Goal: Information Seeking & Learning: Compare options

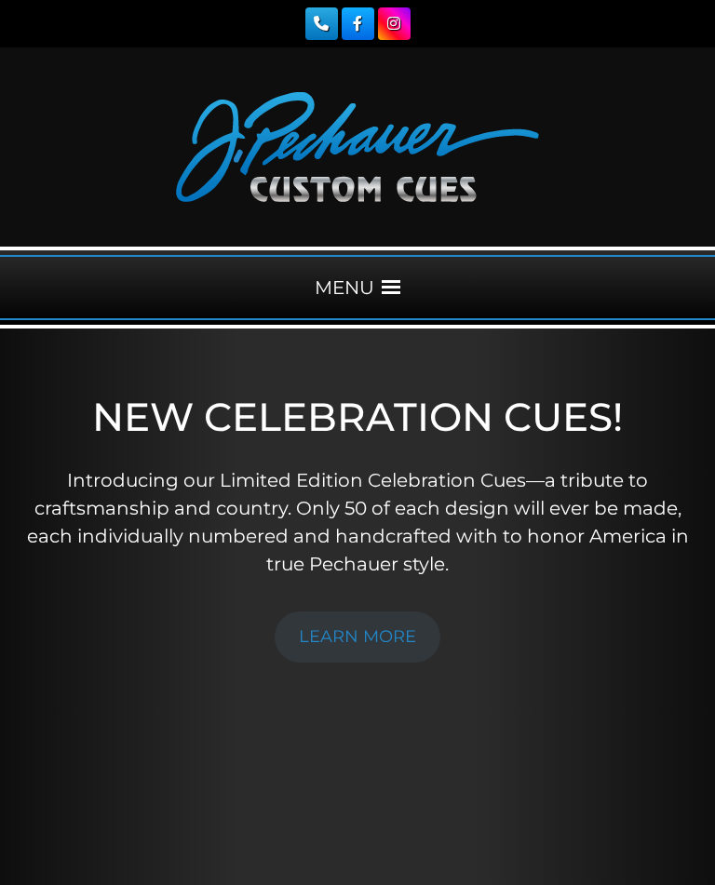
click at [382, 281] on span at bounding box center [391, 287] width 19 height 19
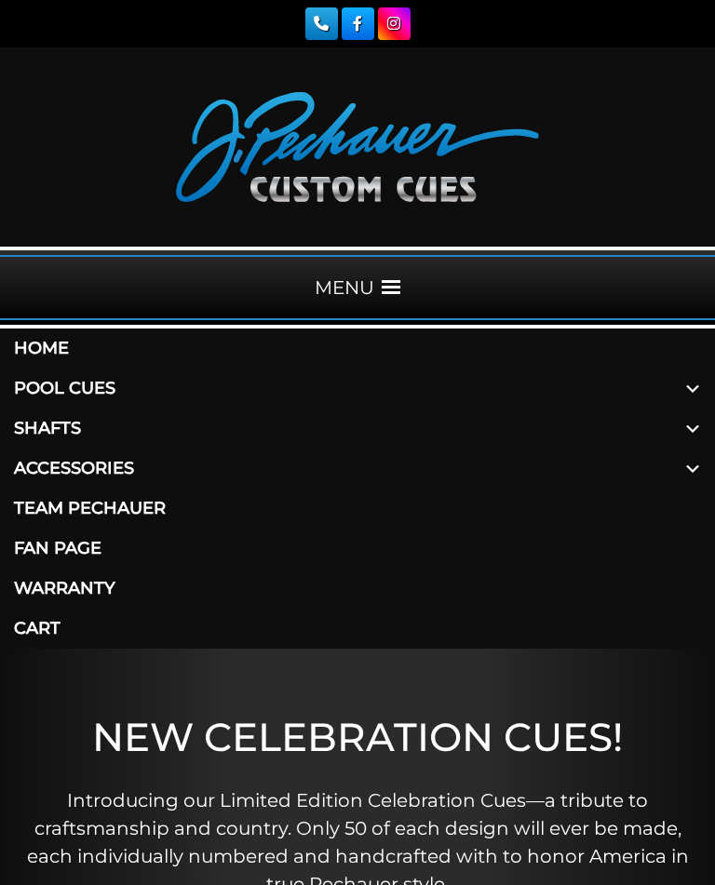
click at [53, 465] on link "Accessories" at bounding box center [357, 469] width 715 height 40
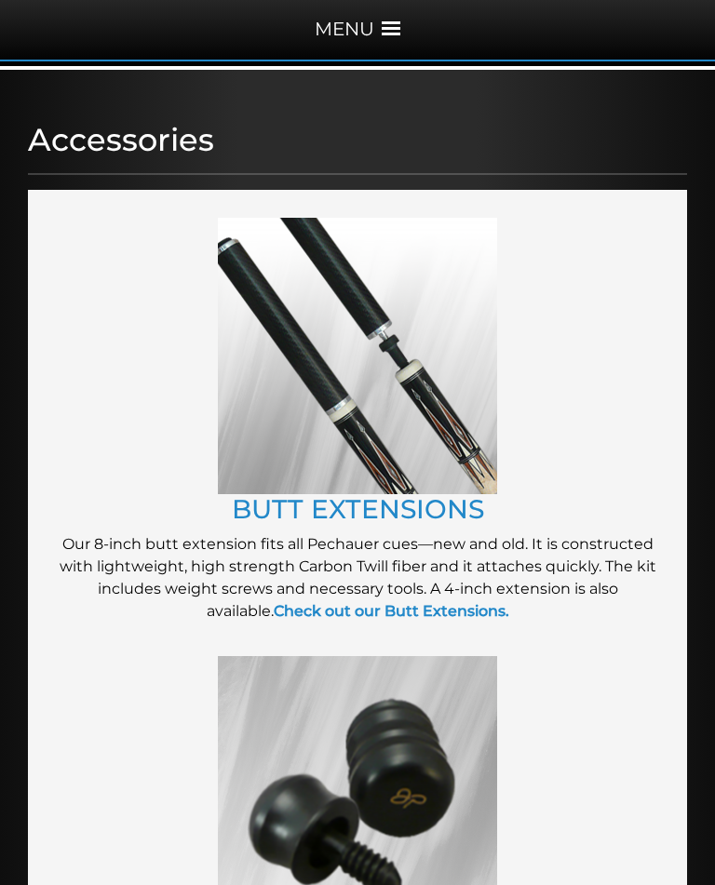
scroll to position [257, 0]
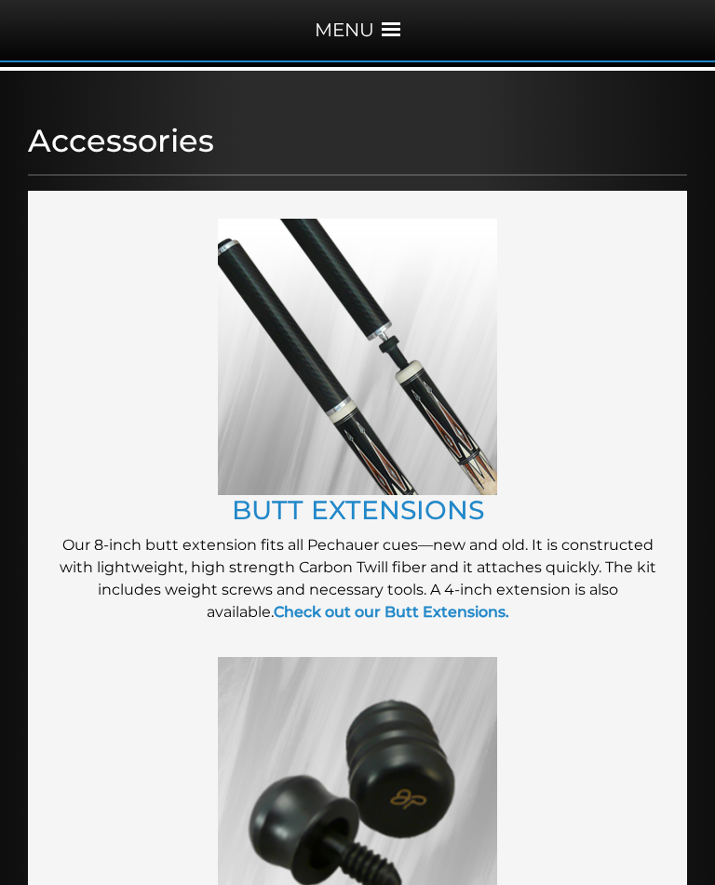
click at [465, 619] on strong "Check out our Butt Extensions." at bounding box center [391, 613] width 235 height 18
click at [306, 505] on link "BUTT EXTENSIONS" at bounding box center [358, 510] width 252 height 32
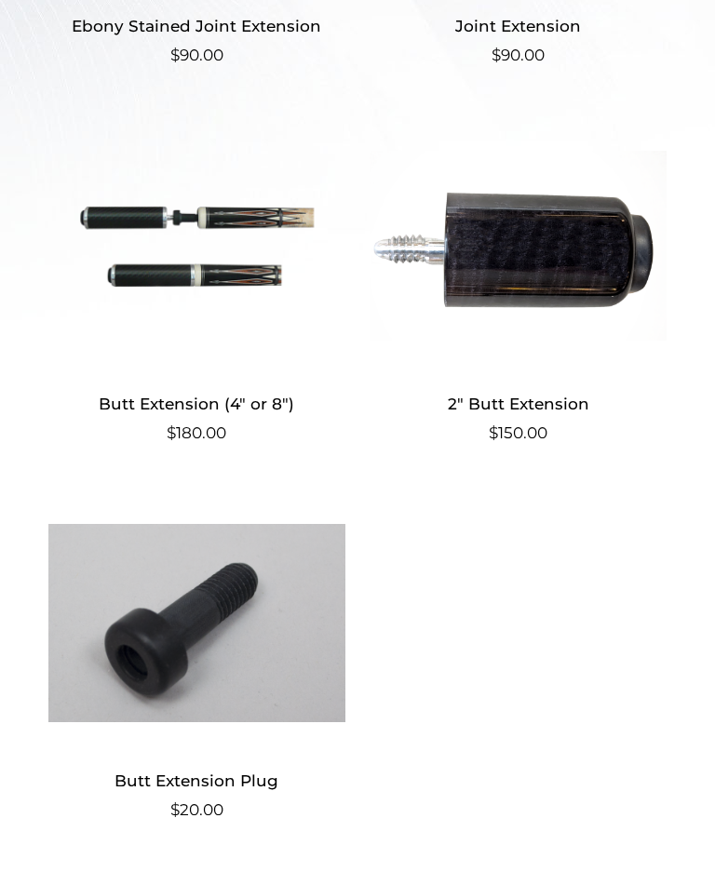
scroll to position [899, 0]
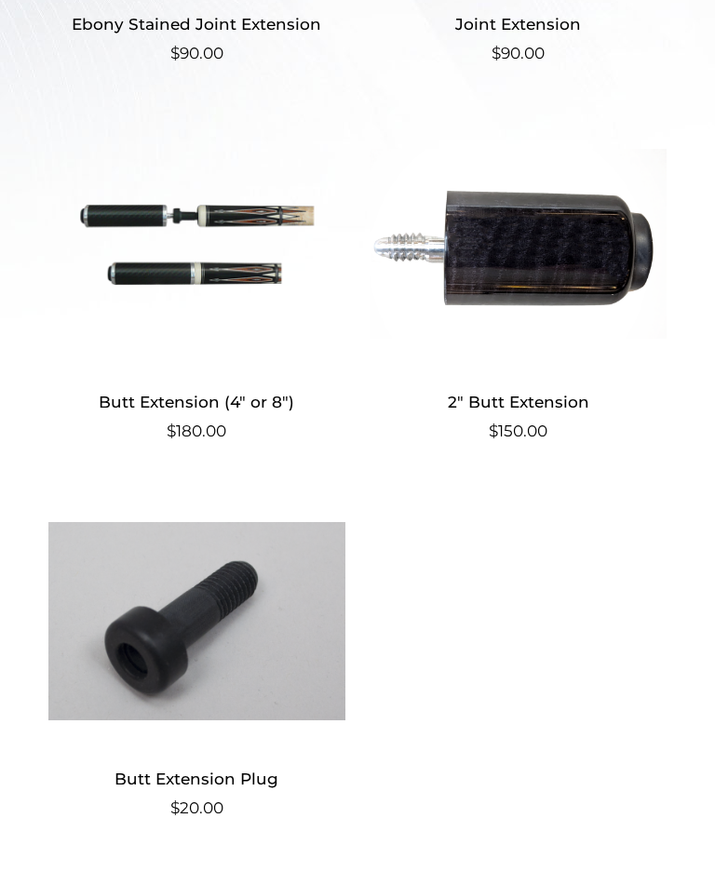
click at [174, 662] on img at bounding box center [196, 620] width 297 height 251
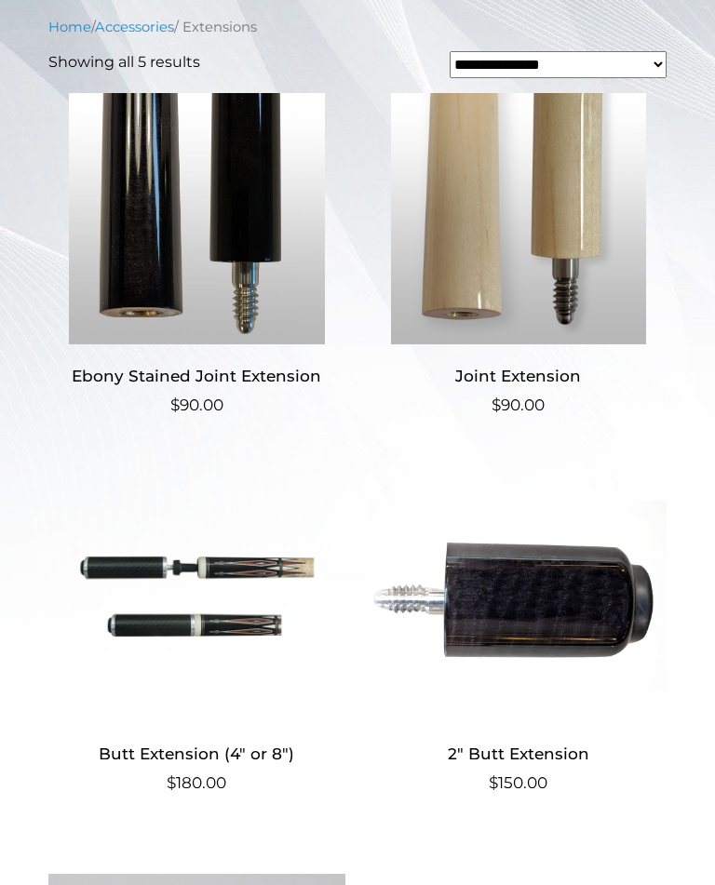
scroll to position [544, 0]
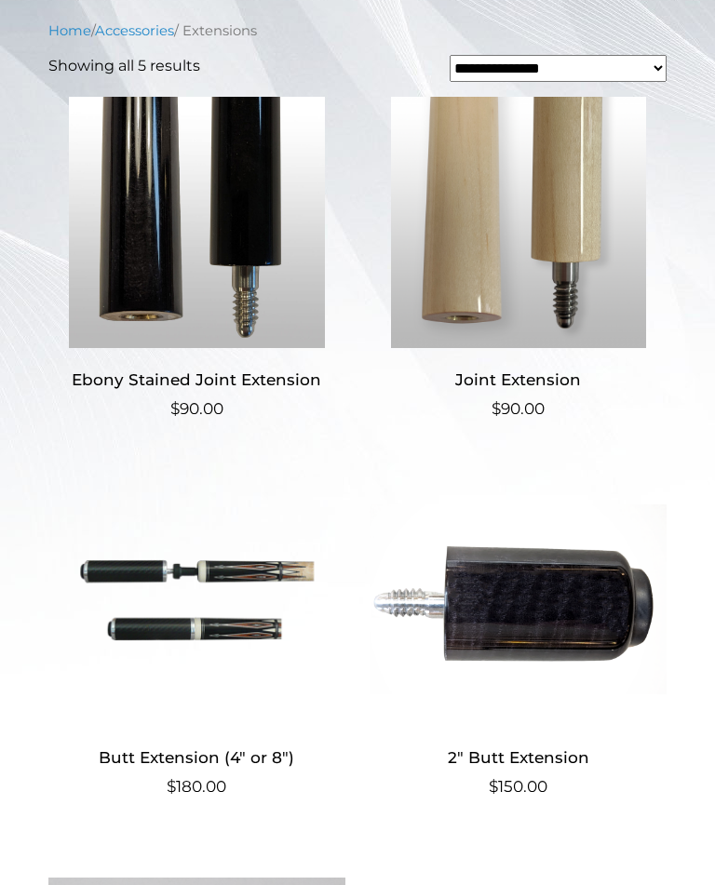
click at [140, 289] on img at bounding box center [196, 222] width 297 height 251
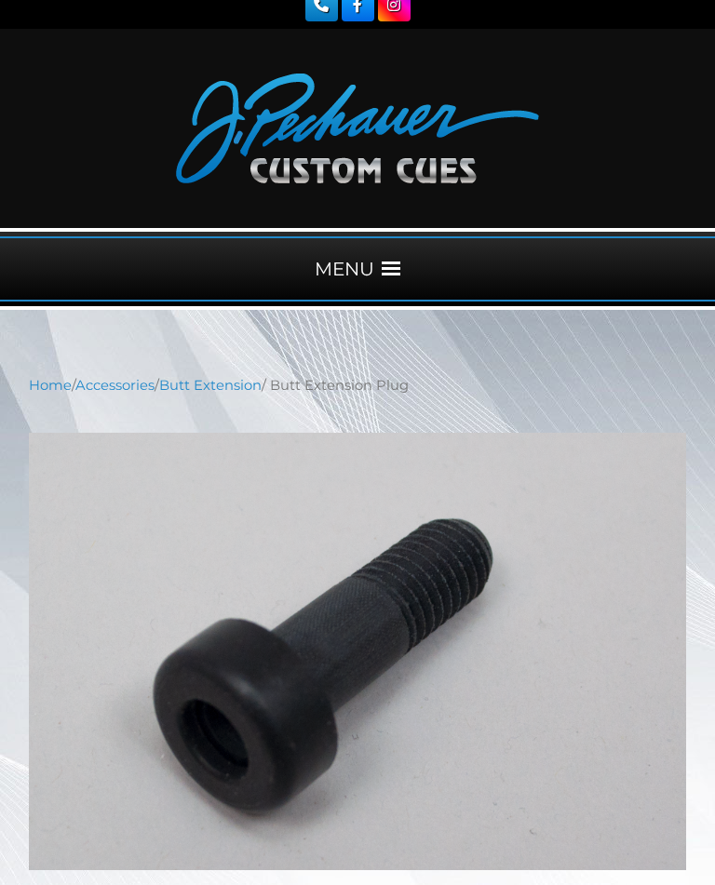
scroll to position [16, 0]
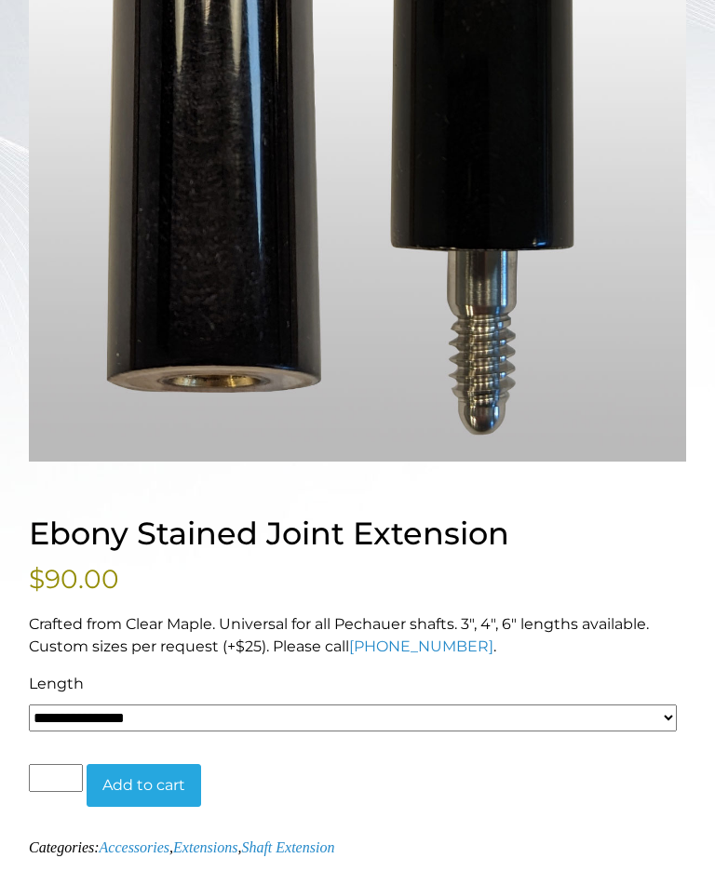
scroll to position [636, 0]
click at [665, 724] on select "**********" at bounding box center [353, 718] width 648 height 27
select select "*****"
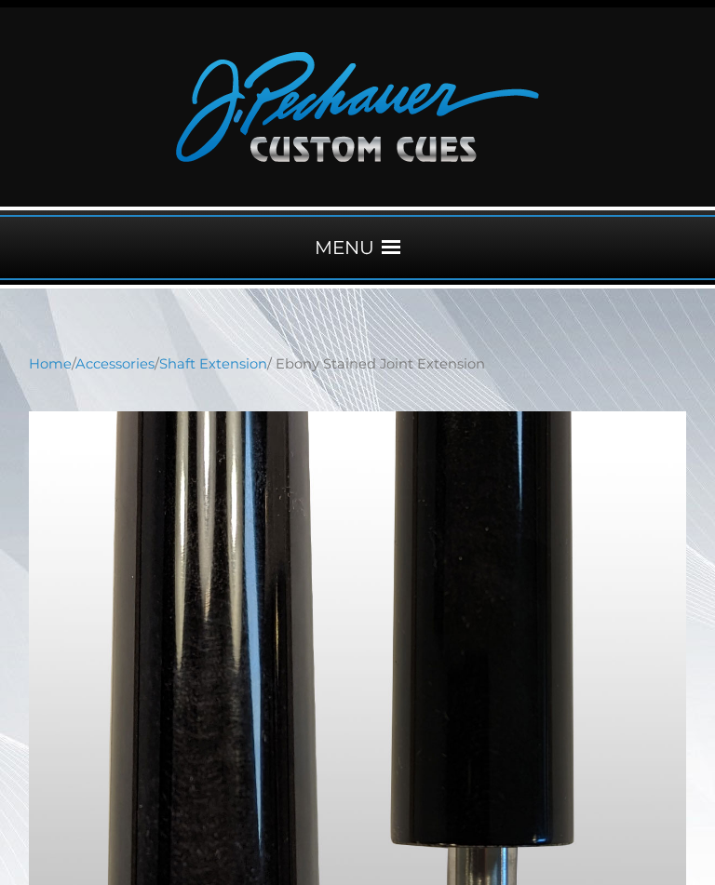
scroll to position [39, 0]
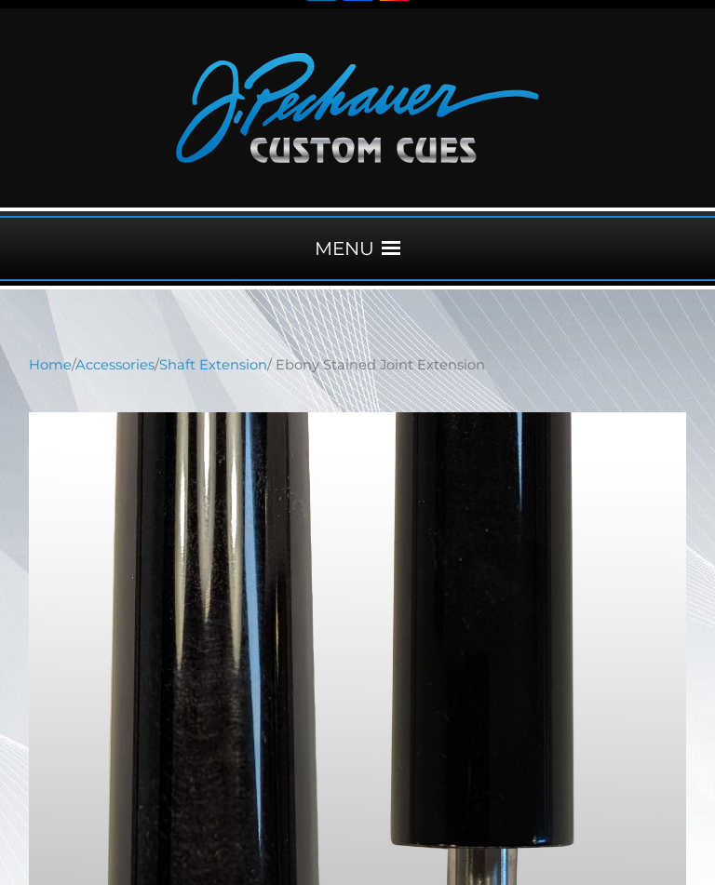
click at [381, 240] on div "MENU" at bounding box center [357, 248] width 715 height 65
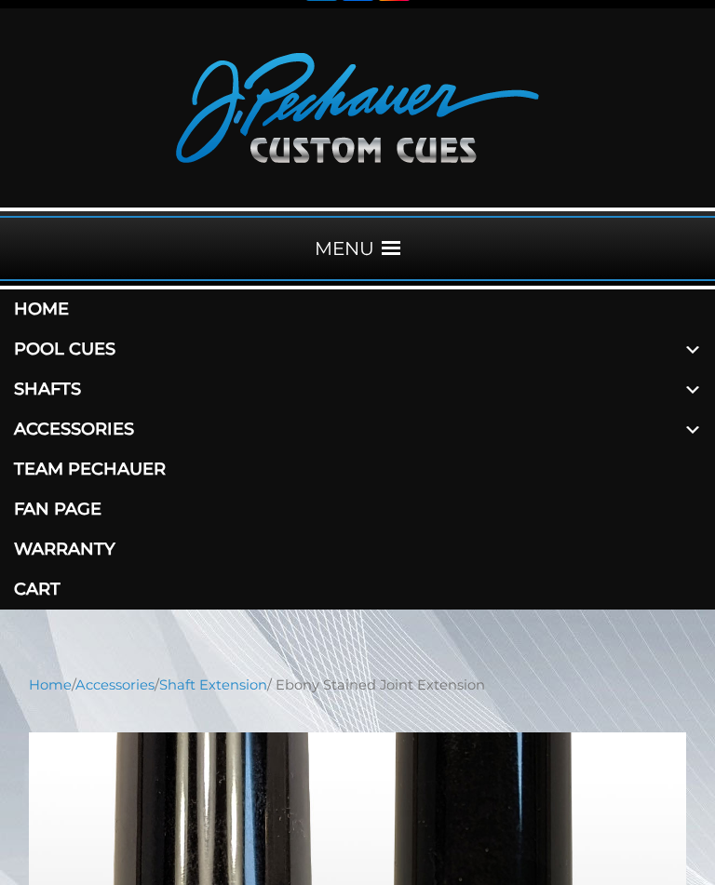
click at [685, 356] on span at bounding box center [692, 349] width 45 height 40
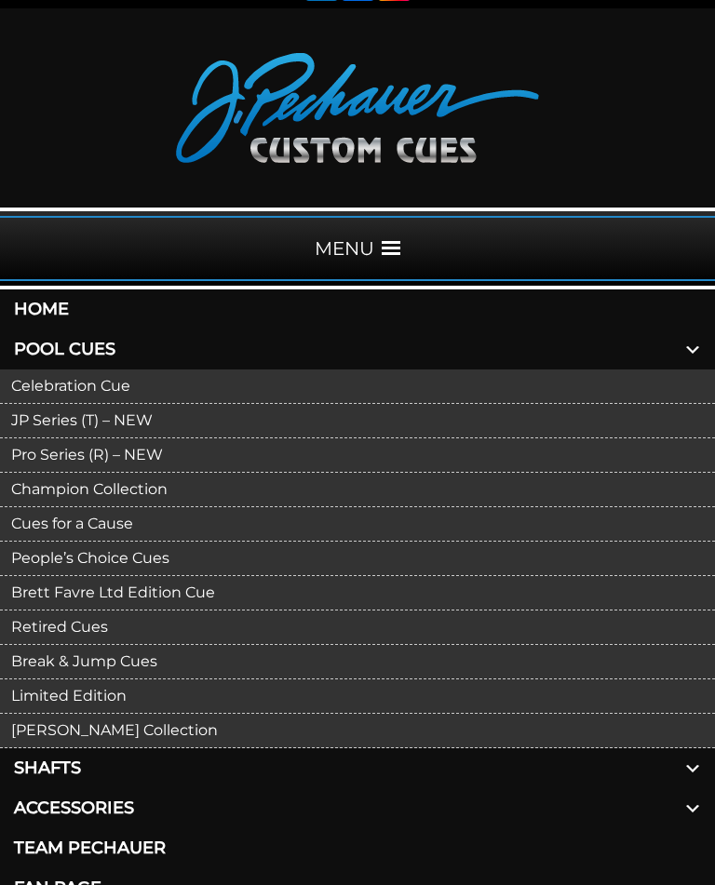
click at [58, 456] on link "Pro Series (R) – NEW" at bounding box center [357, 455] width 715 height 34
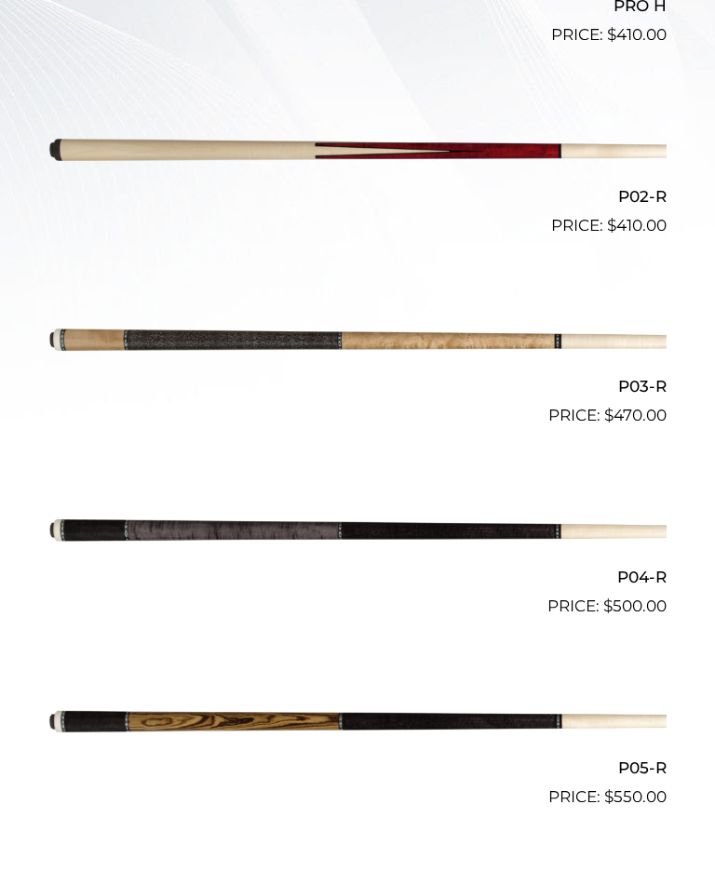
scroll to position [820, 0]
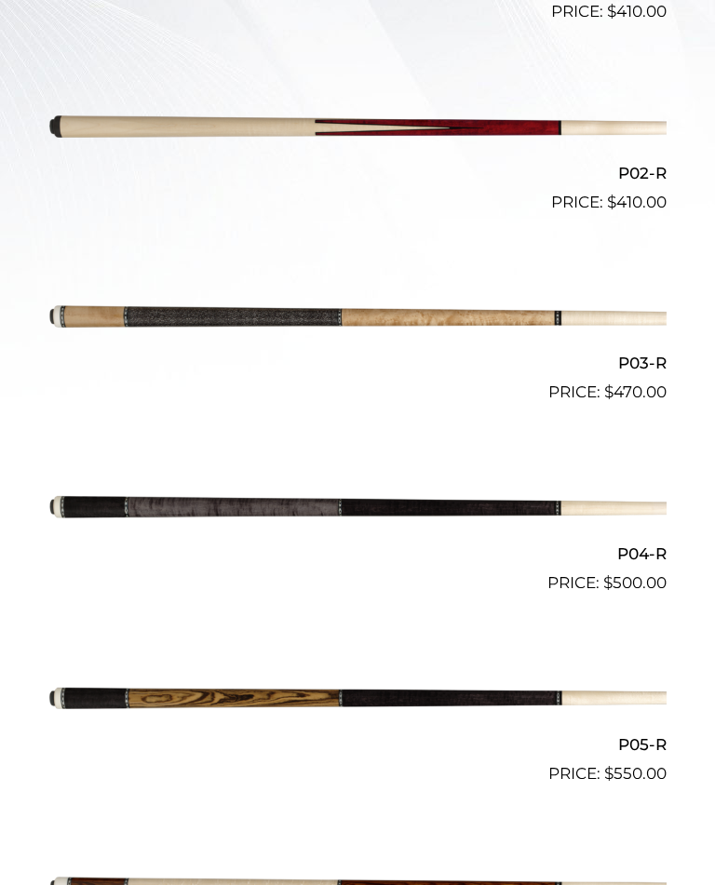
click at [184, 699] on img at bounding box center [357, 699] width 618 height 102
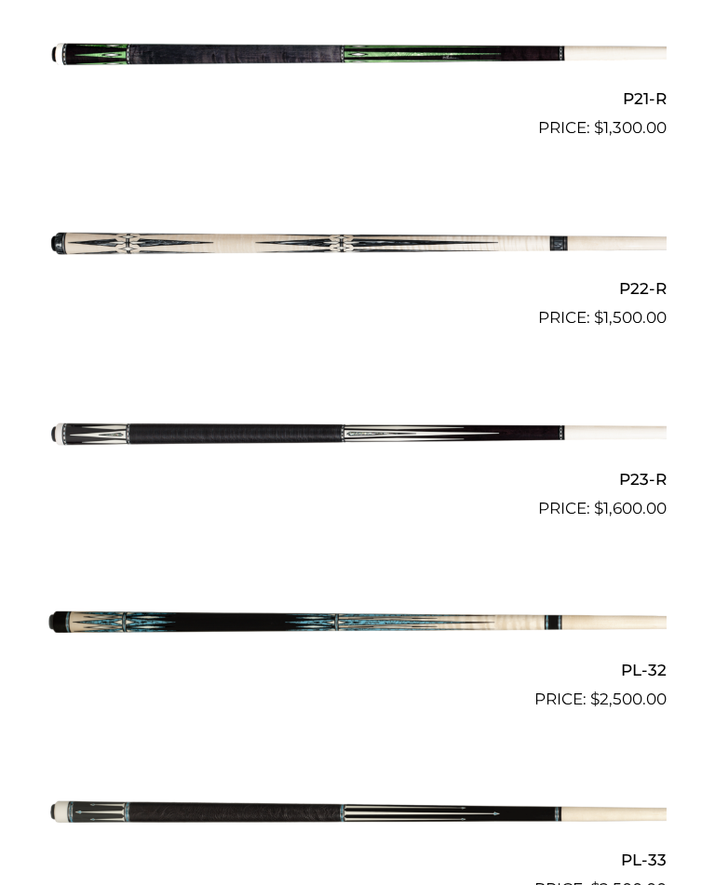
scroll to position [4513, 0]
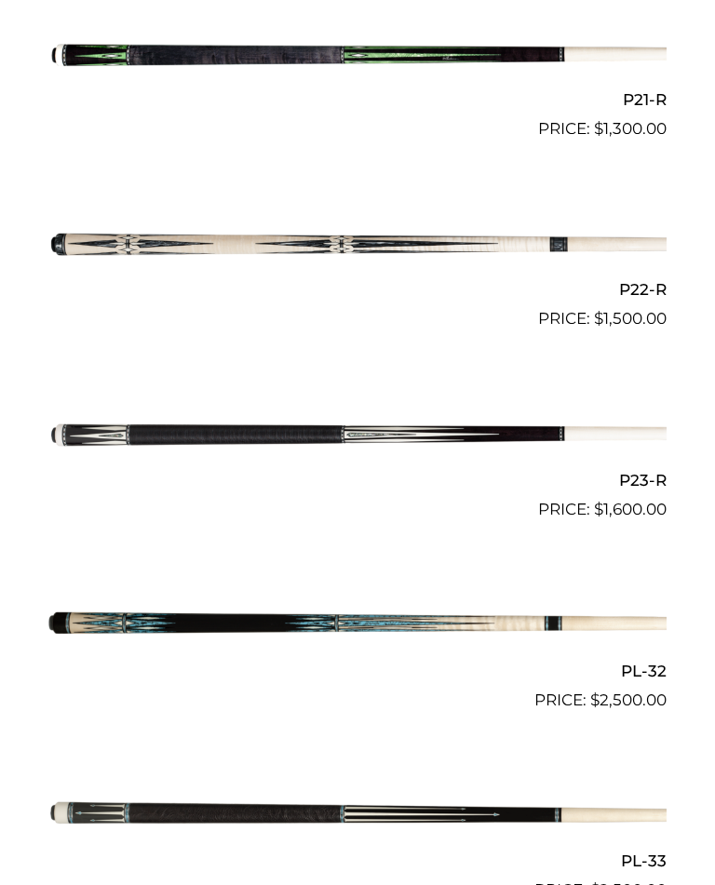
click at [218, 406] on img at bounding box center [357, 434] width 618 height 102
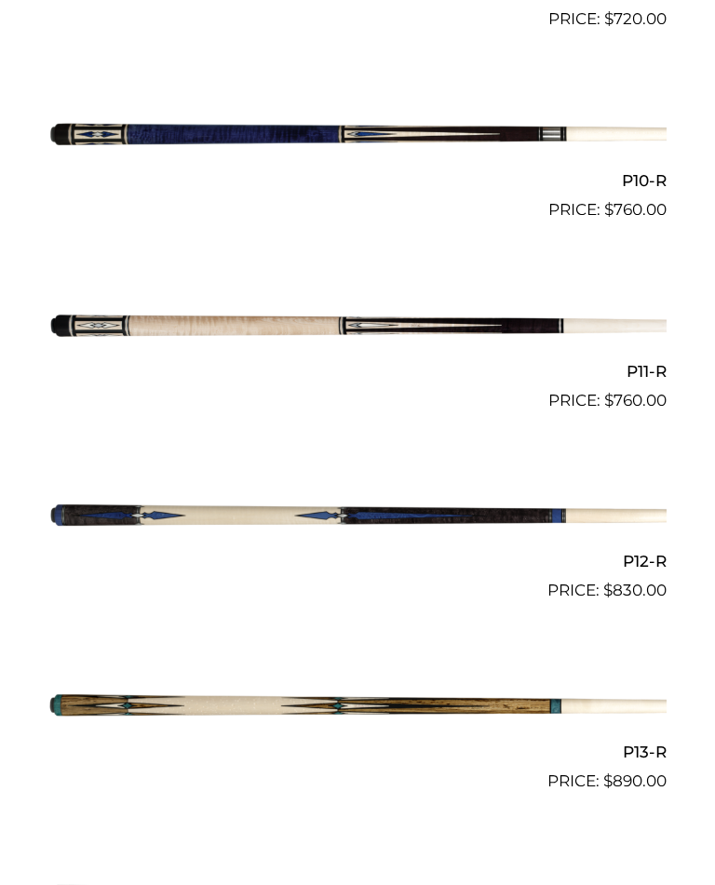
scroll to position [2332, 0]
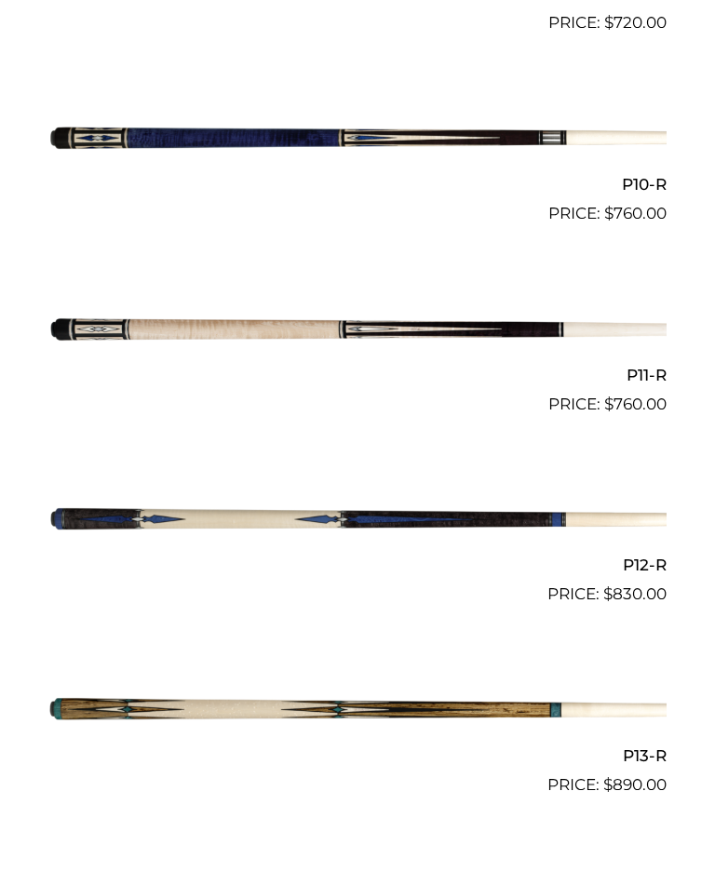
click at [197, 326] on img at bounding box center [357, 329] width 618 height 102
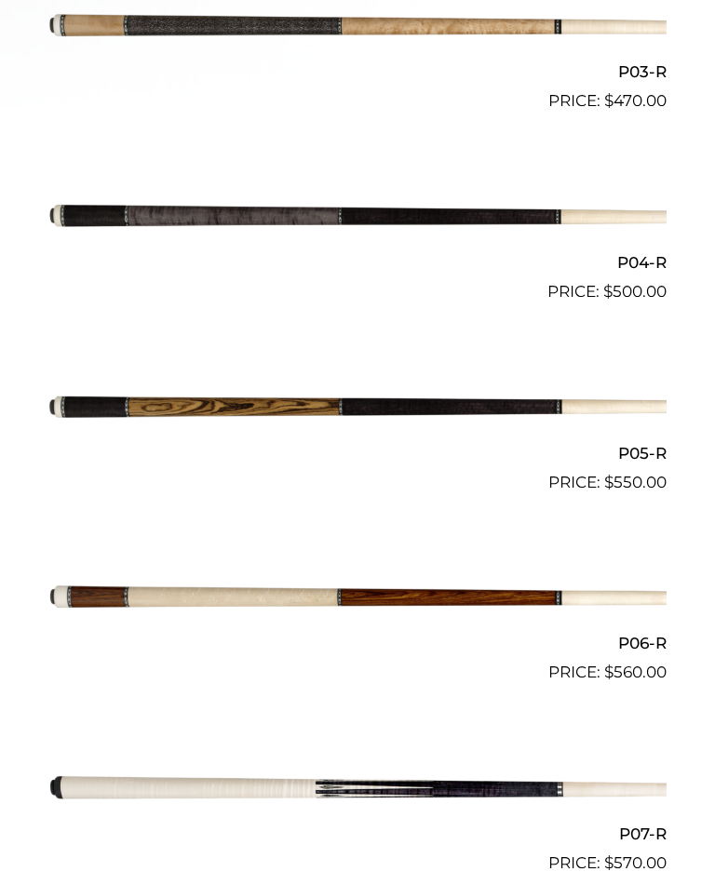
scroll to position [1110, 0]
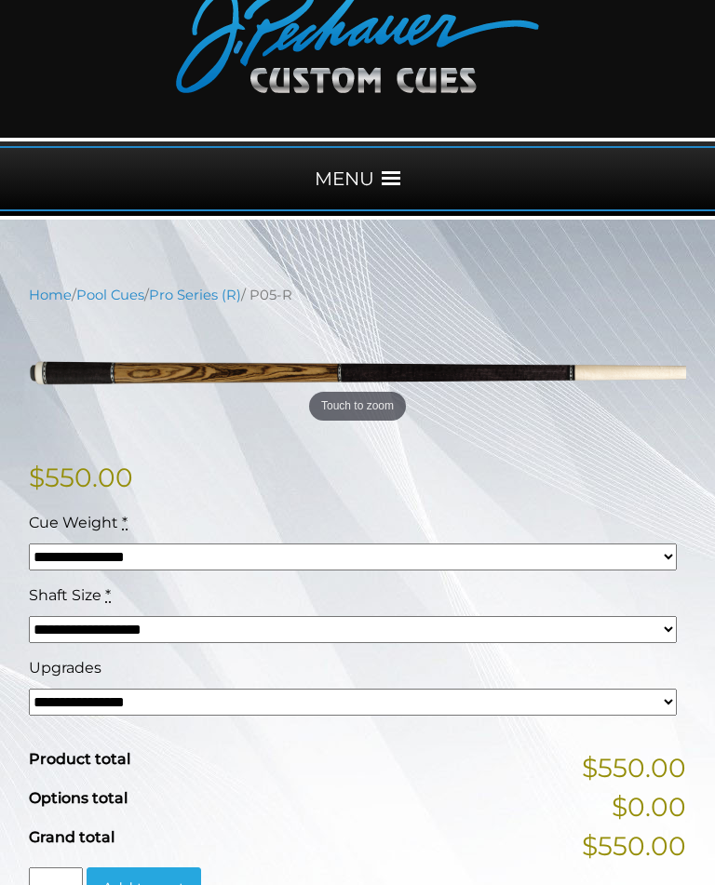
scroll to position [108, 0]
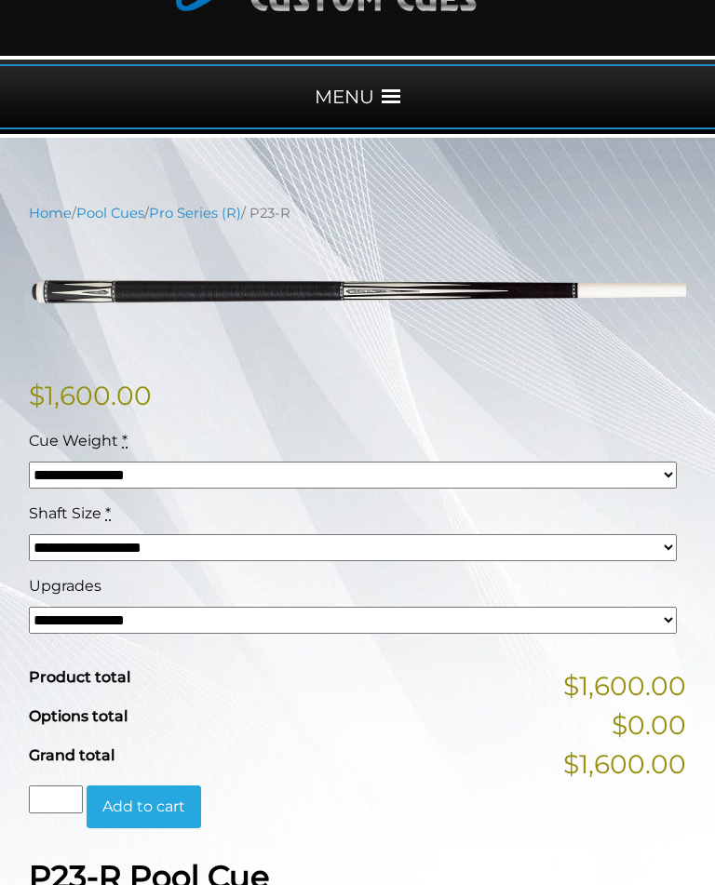
scroll to position [190, 0]
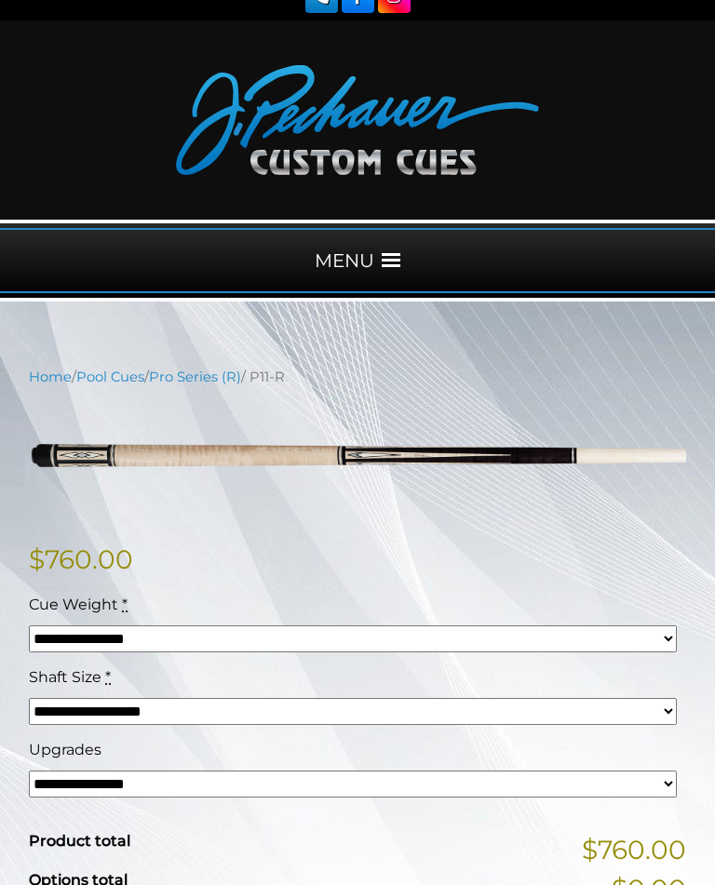
scroll to position [24, 0]
